Goal: Task Accomplishment & Management: Use online tool/utility

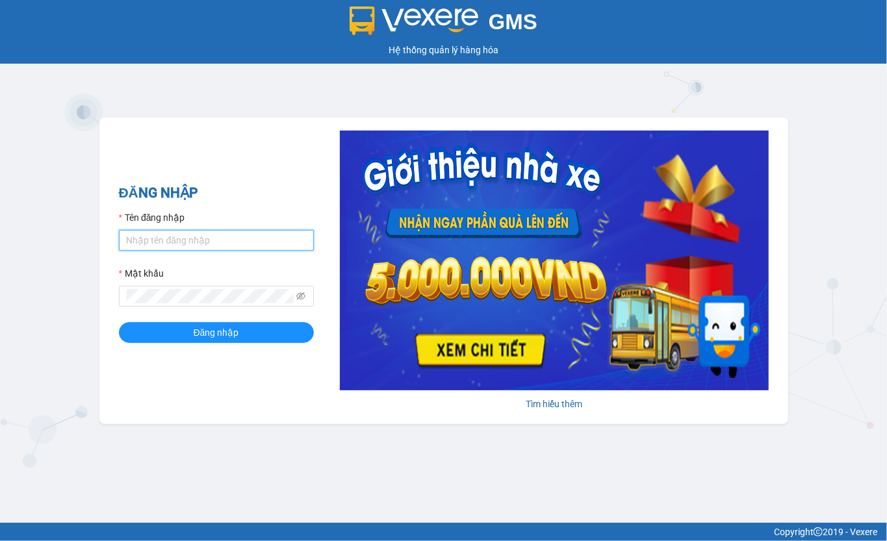
click at [221, 230] on input "Tên đăng nhập" at bounding box center [216, 240] width 195 height 21
type input "maiphuong.lienhung"
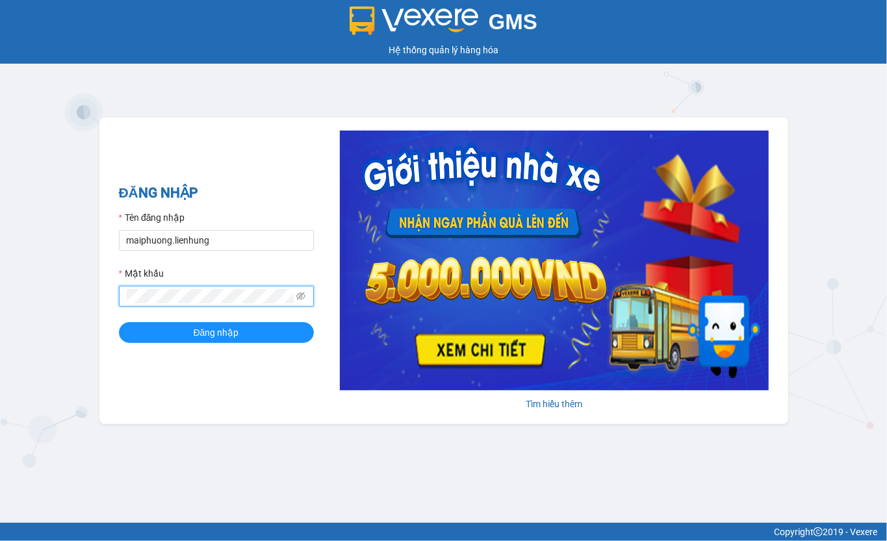
click at [119, 322] on button "Đăng nhập" at bounding box center [216, 332] width 195 height 21
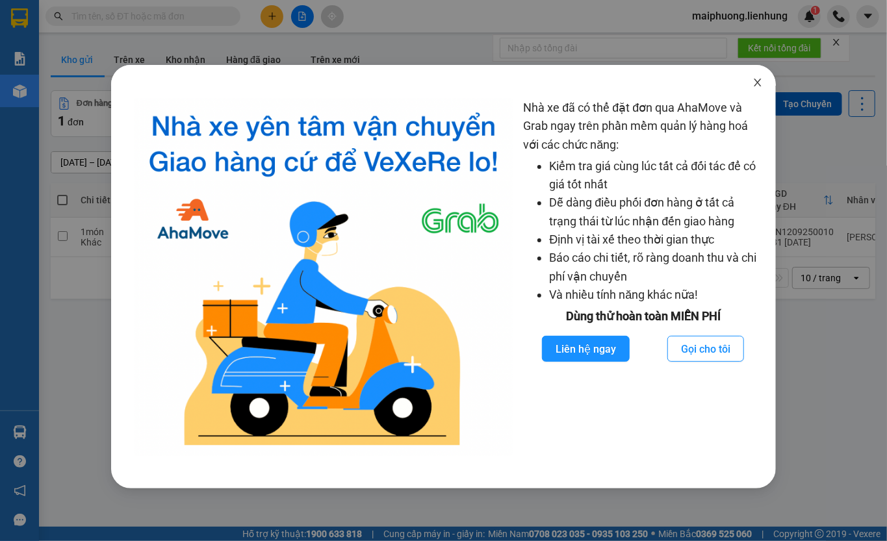
click at [758, 78] on icon "close" at bounding box center [758, 82] width 10 height 10
